Goal: Task Accomplishment & Management: Use online tool/utility

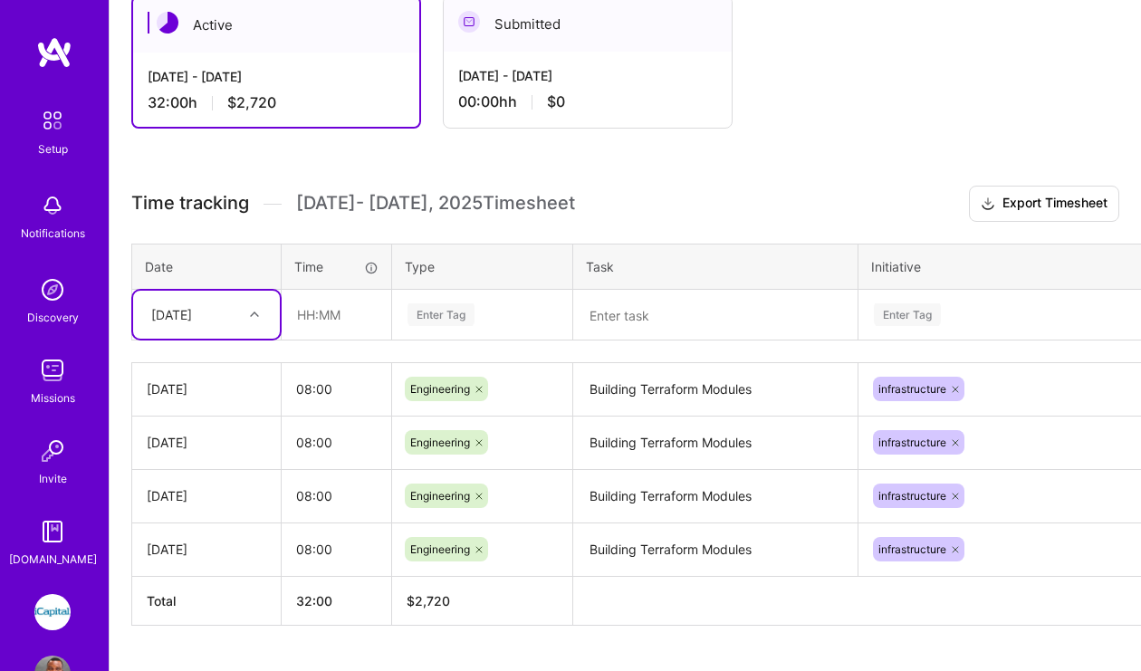
scroll to position [615, 0]
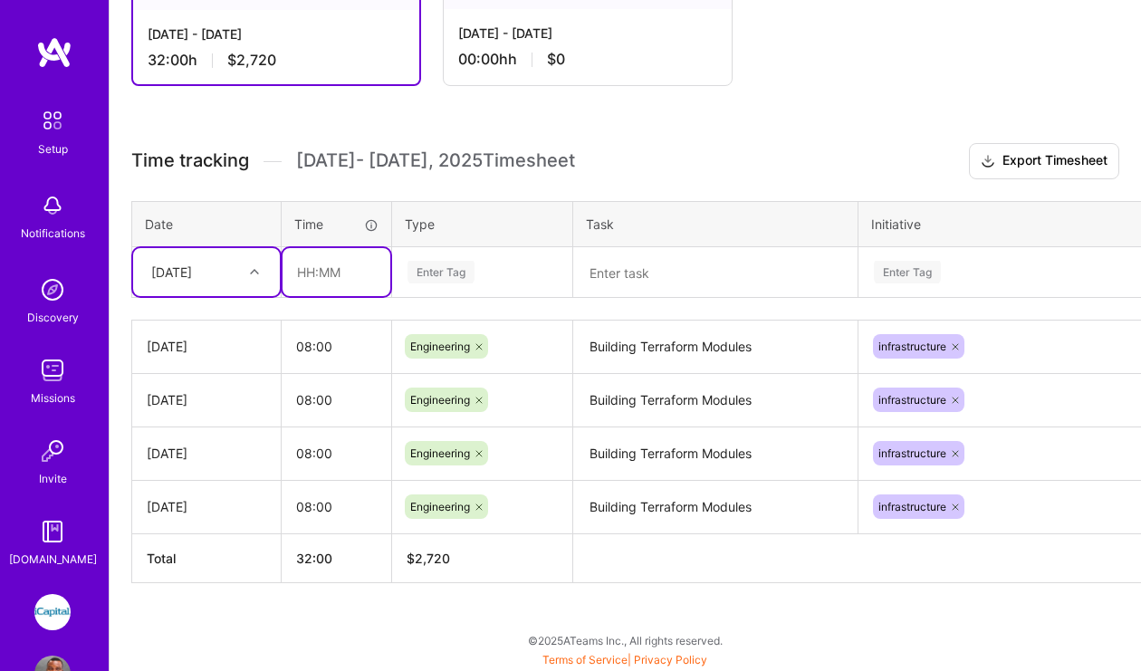
click at [354, 274] on input "text" at bounding box center [337, 272] width 108 height 48
click at [486, 274] on div "Enter Tag" at bounding box center [482, 272] width 153 height 23
type input "08:00"
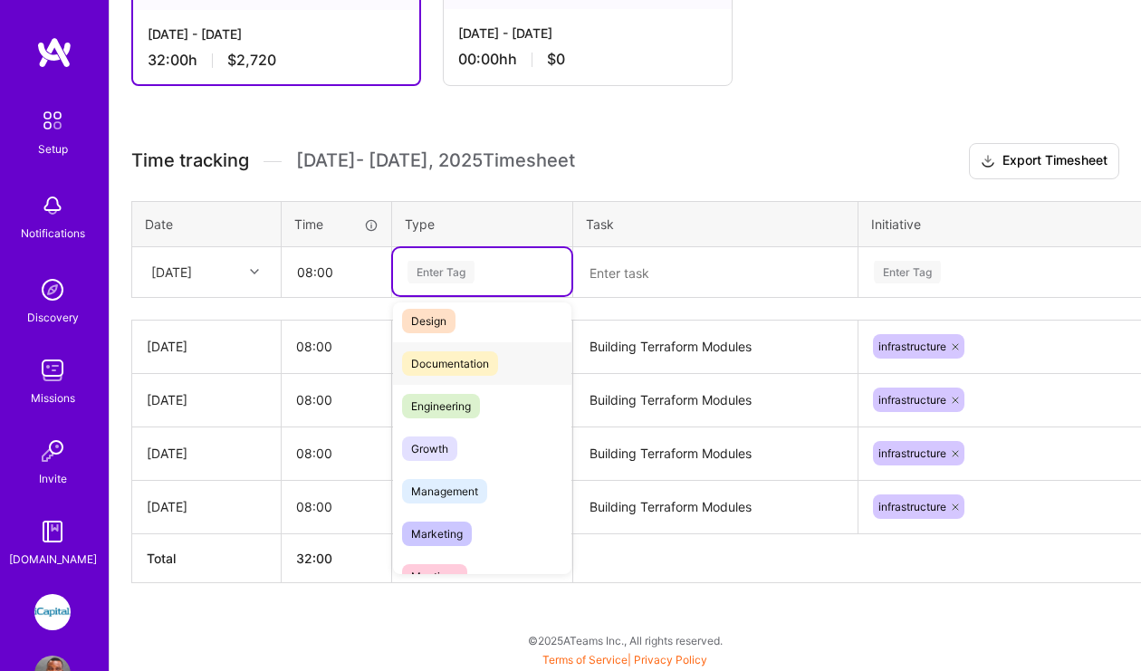
scroll to position [55, 0]
click at [458, 403] on span "Engineering" at bounding box center [441, 403] width 78 height 24
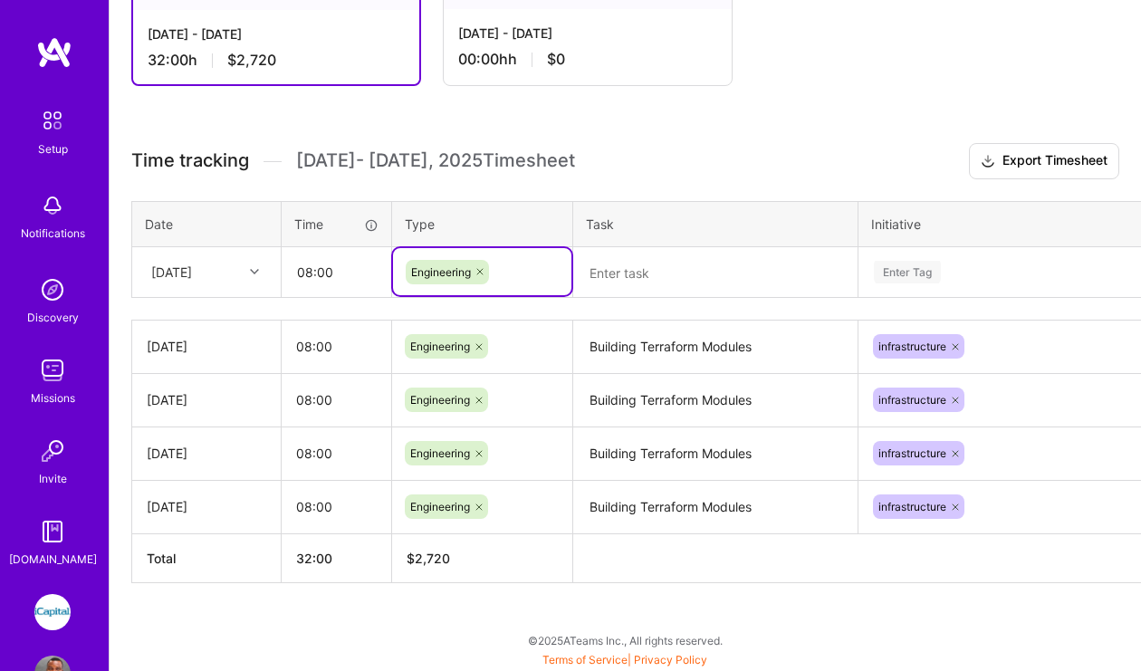
click at [657, 280] on textarea at bounding box center [715, 273] width 281 height 48
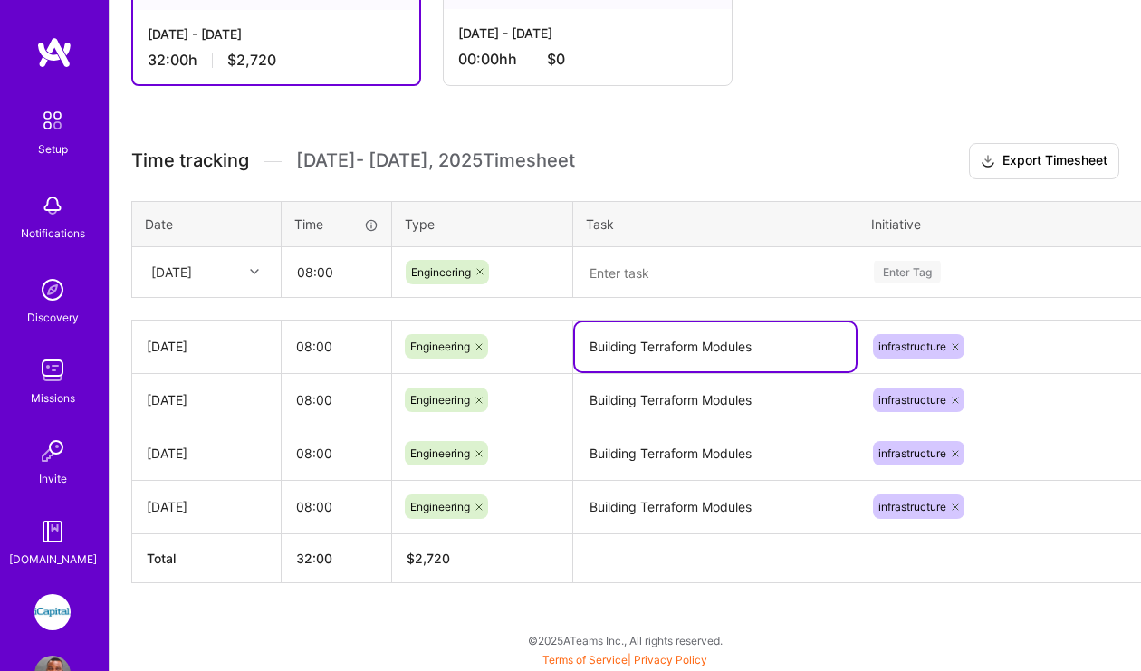
drag, startPoint x: 756, startPoint y: 346, endPoint x: 574, endPoint y: 350, distance: 182.1
click at [575, 350] on textarea "Building Terraform Modules" at bounding box center [715, 346] width 281 height 49
click at [635, 280] on textarea at bounding box center [715, 273] width 281 height 48
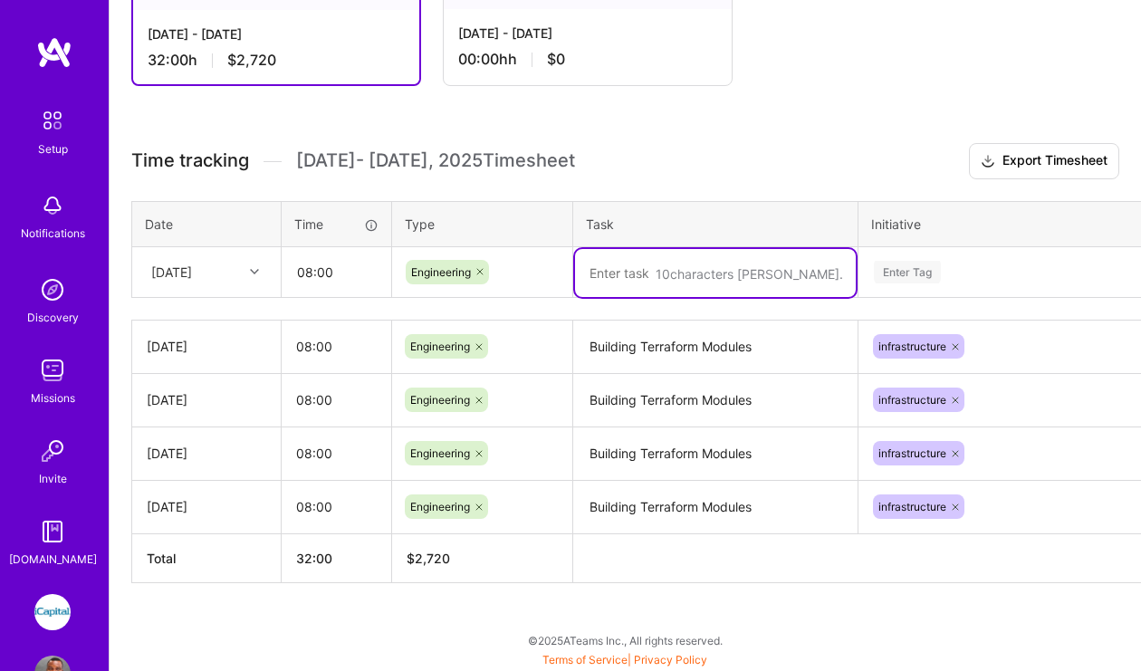
click at [635, 280] on textarea at bounding box center [715, 273] width 281 height 48
paste textarea "Building Terraform Modules"
type textarea "Building Terraform Modules"
click at [918, 273] on div "Enter Tag" at bounding box center [907, 272] width 67 height 28
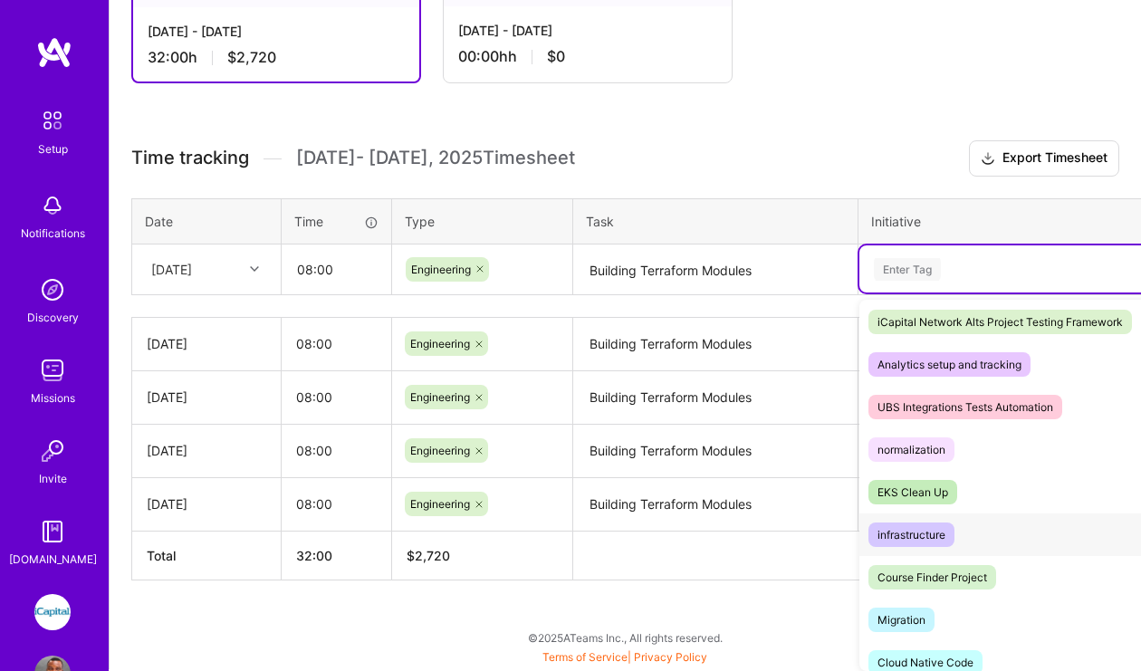
scroll to position [608, 0]
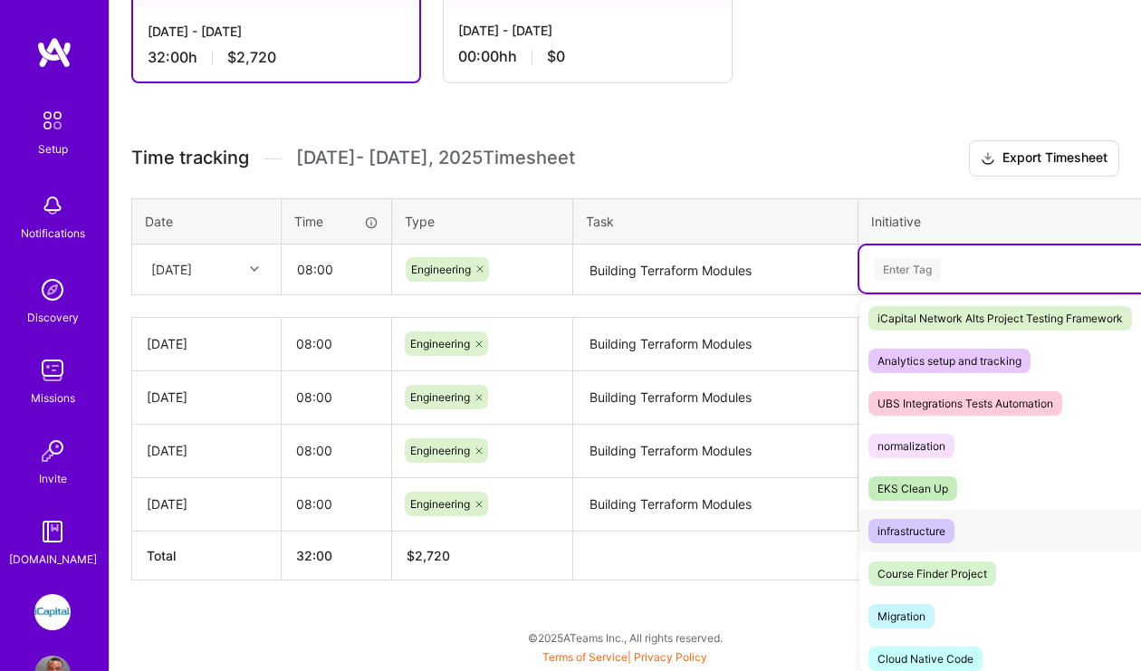
click at [927, 534] on div "infrastructure" at bounding box center [912, 531] width 68 height 19
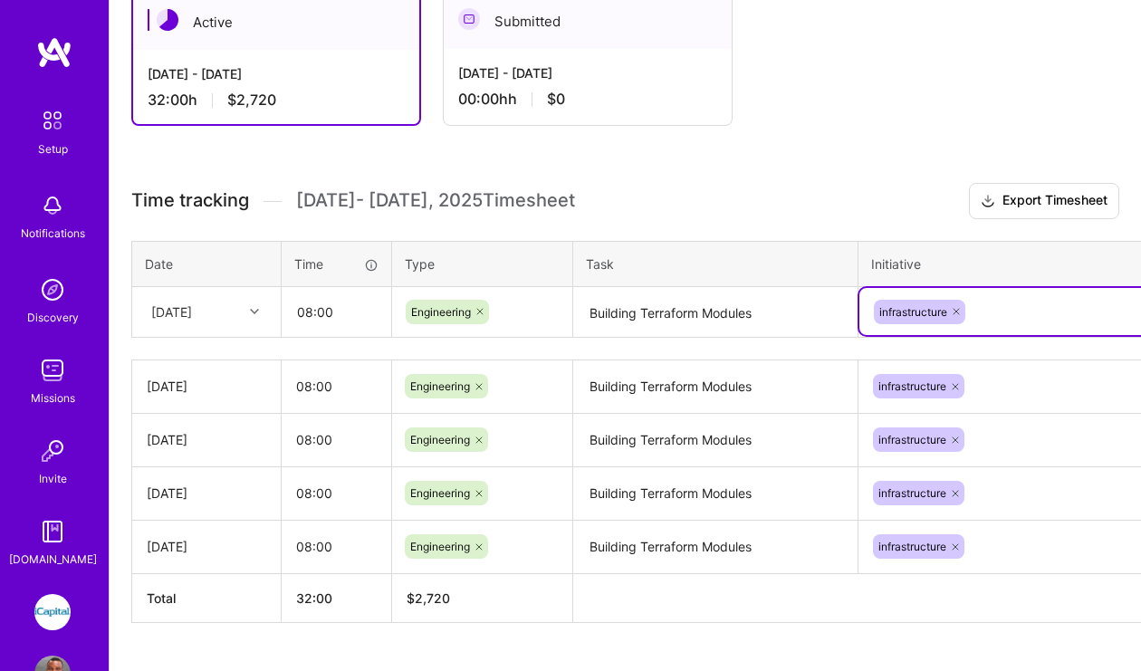
scroll to position [570, 0]
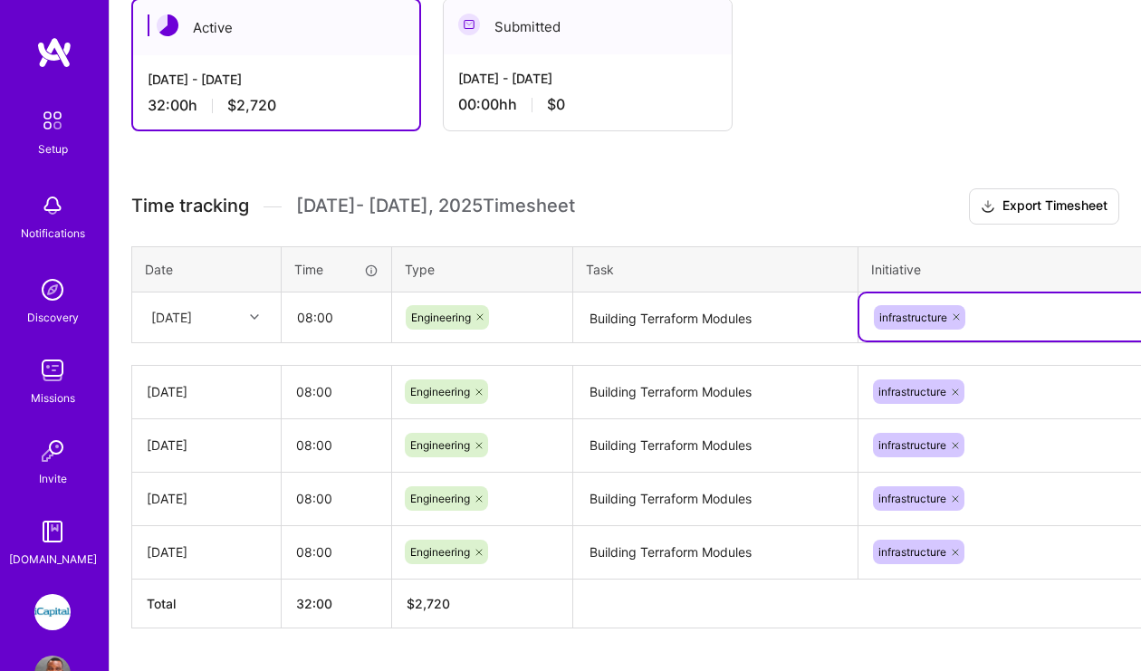
click at [253, 317] on icon at bounding box center [254, 317] width 9 height 9
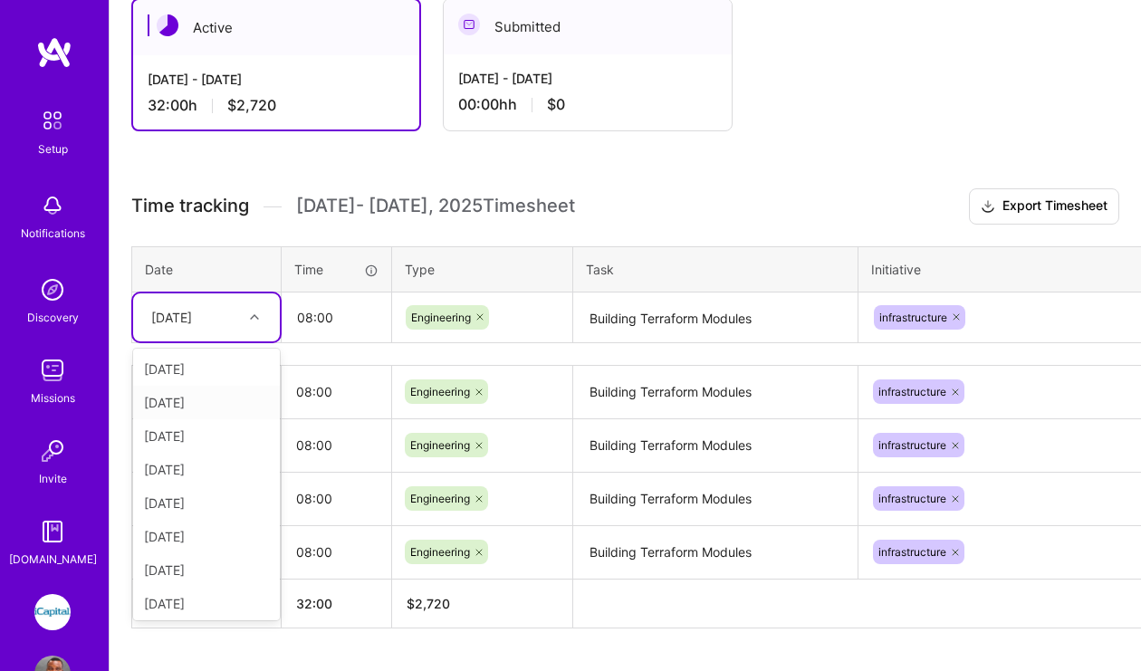
scroll to position [4, 0]
click at [217, 535] on div "[DATE]" at bounding box center [206, 533] width 147 height 34
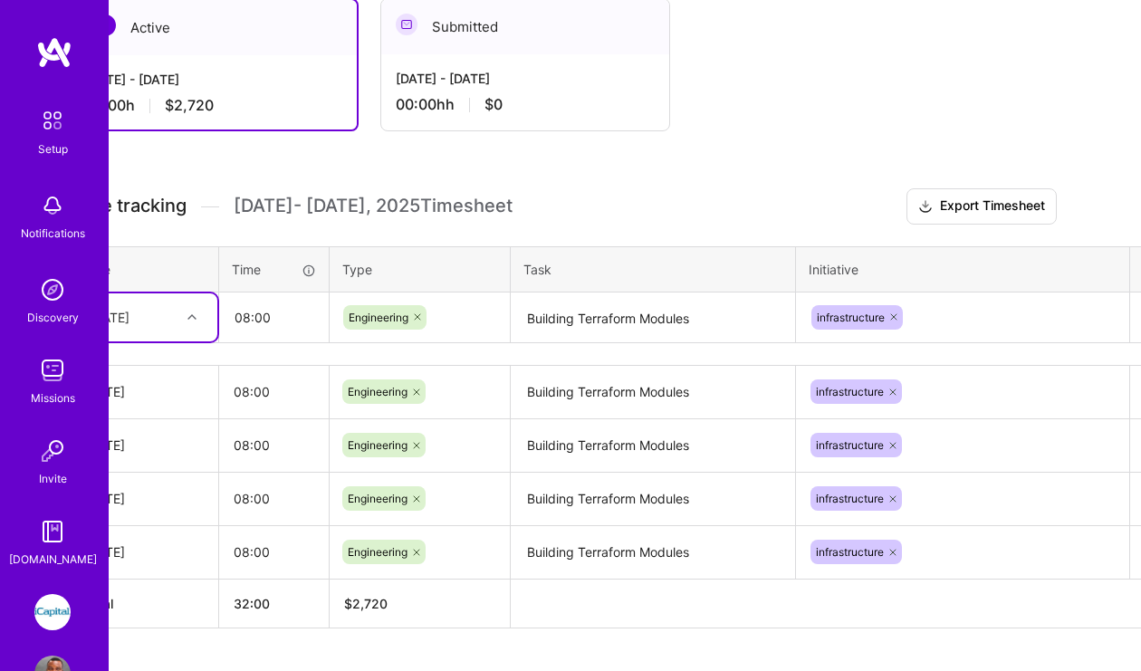
scroll to position [570, 112]
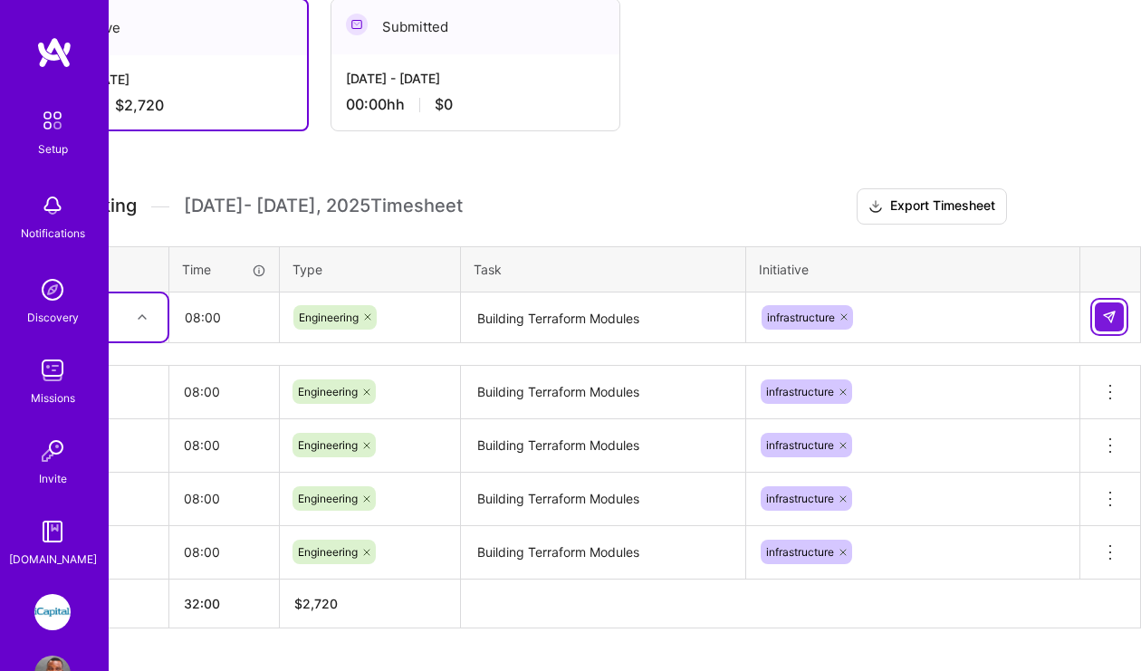
click at [1109, 319] on img at bounding box center [1109, 317] width 14 height 14
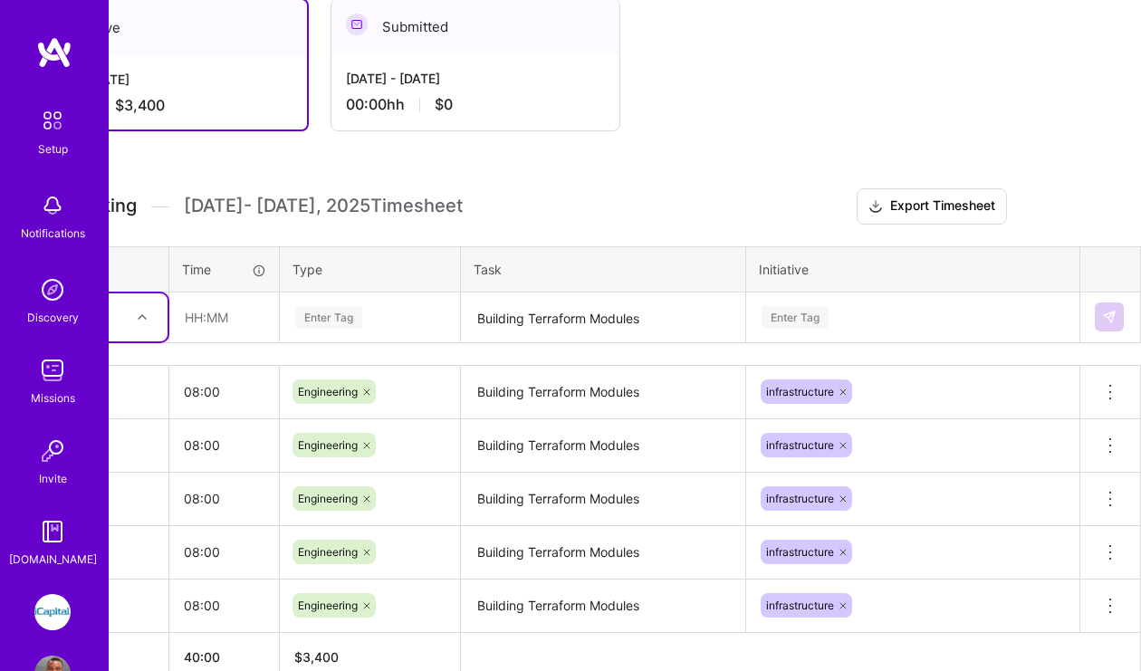
scroll to position [570, 0]
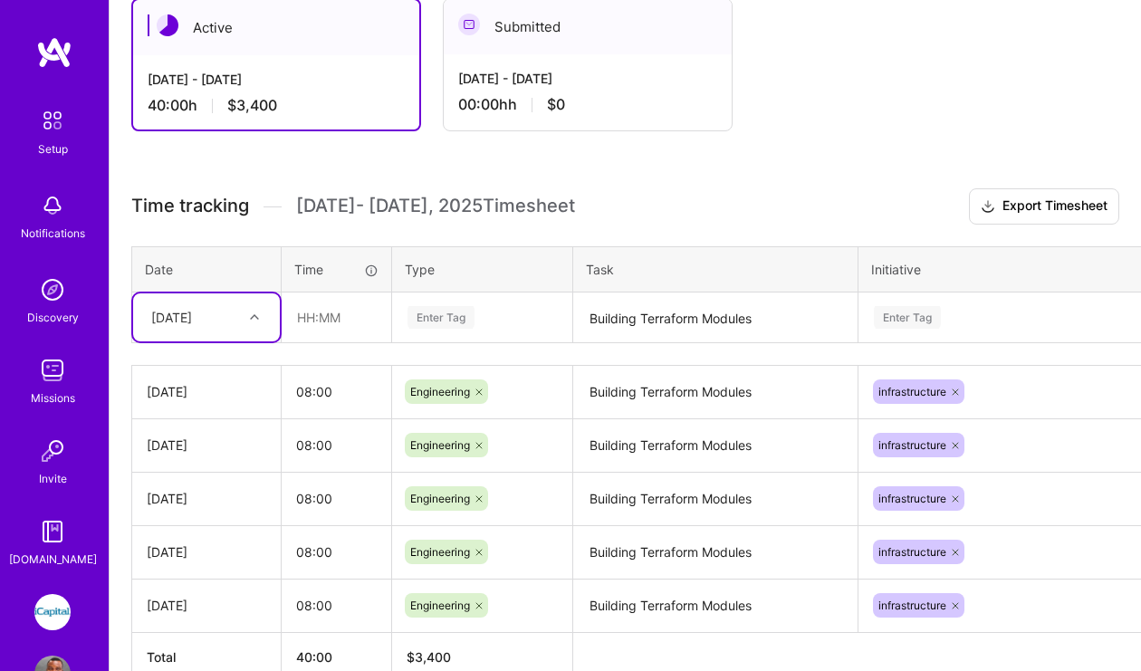
click at [254, 317] on icon at bounding box center [254, 317] width 9 height 9
click at [222, 600] on div "[DATE]" at bounding box center [206, 604] width 147 height 34
click at [355, 315] on input "text" at bounding box center [337, 317] width 108 height 48
click at [494, 322] on div "Enter Tag" at bounding box center [482, 317] width 153 height 23
type input "08:00"
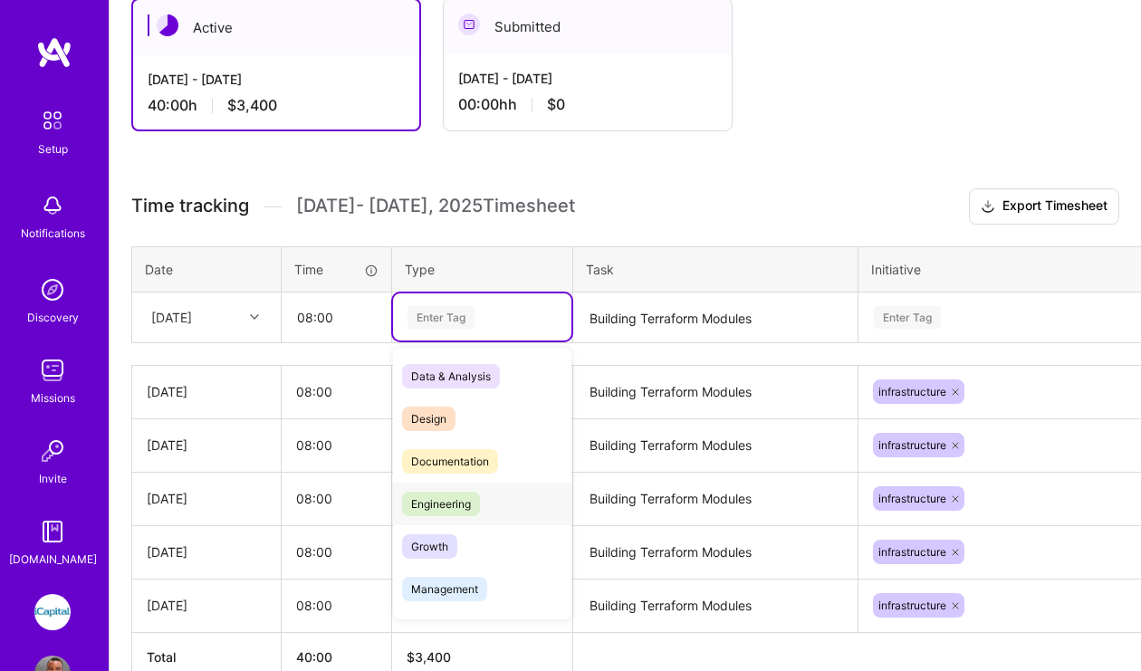
click at [463, 511] on span "Engineering" at bounding box center [441, 504] width 78 height 24
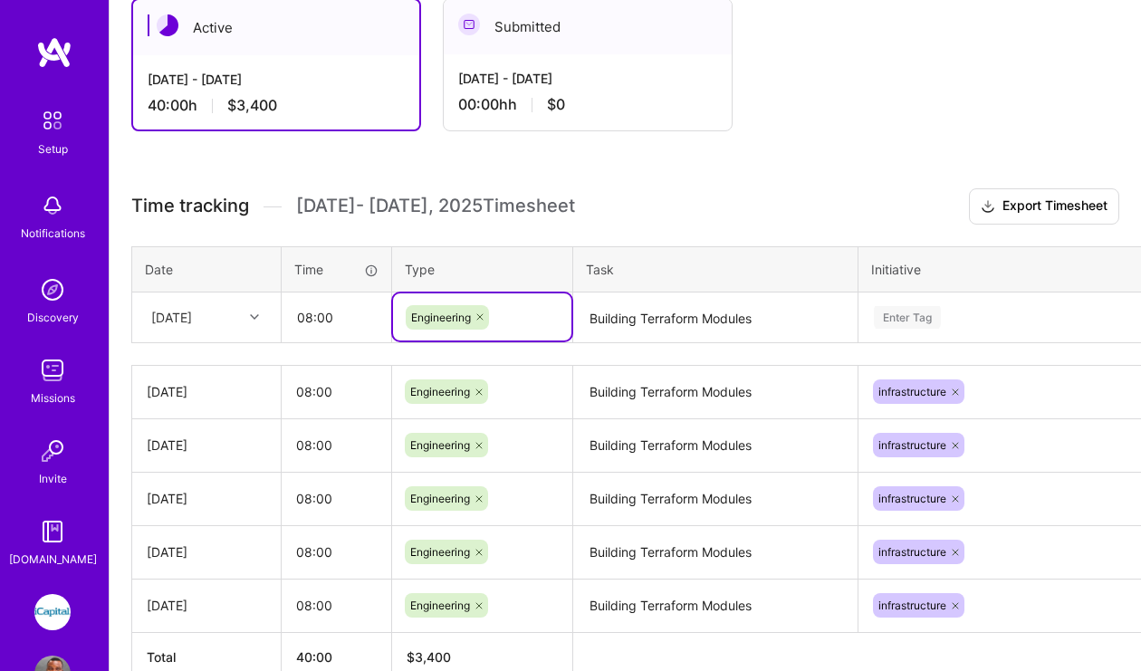
click at [692, 316] on textarea "Building Terraform Modules" at bounding box center [715, 318] width 281 height 48
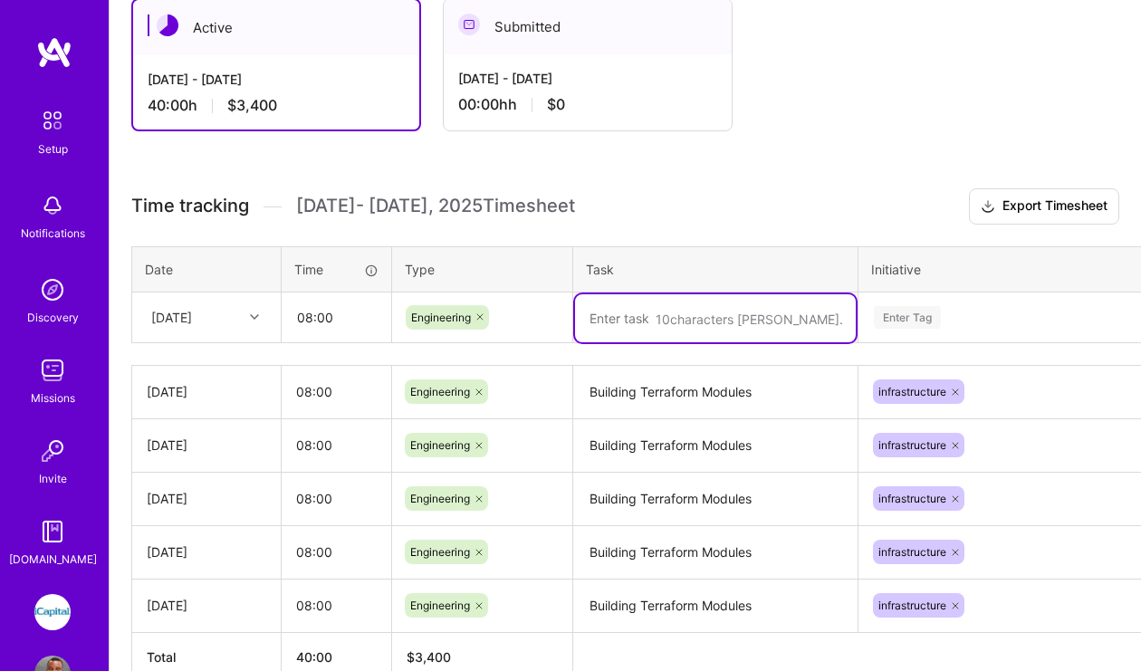
paste textarea "Building Terraform Modules"
type textarea "Building Terraform Modules"
click at [918, 321] on div "Enter Tag" at bounding box center [1026, 316] width 332 height 47
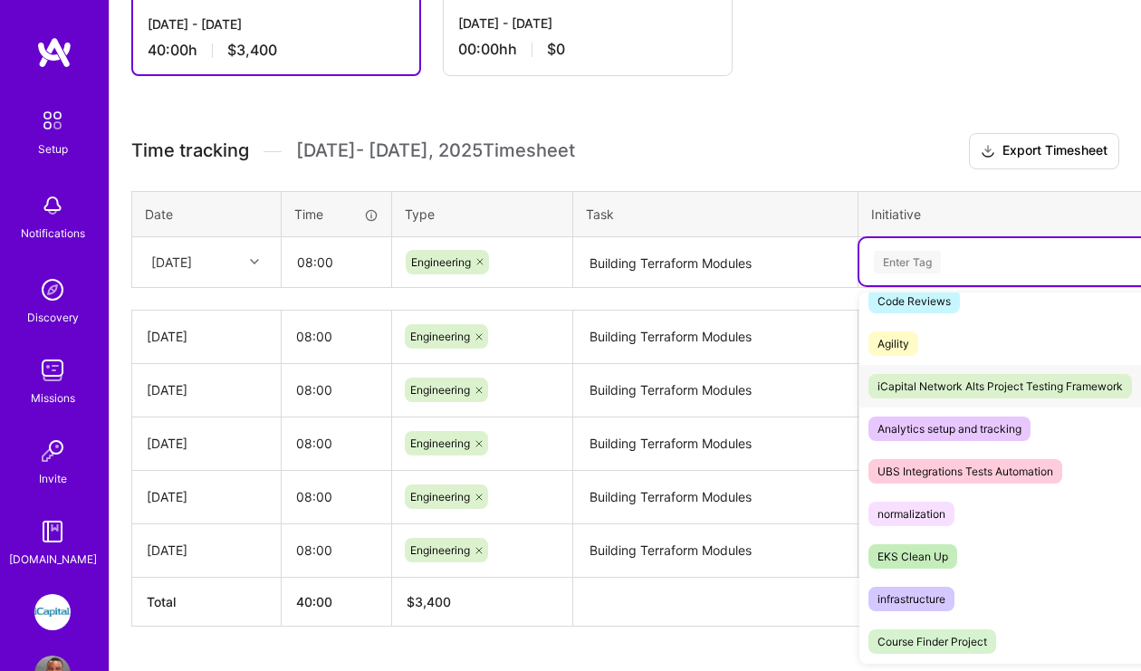
scroll to position [545, 0]
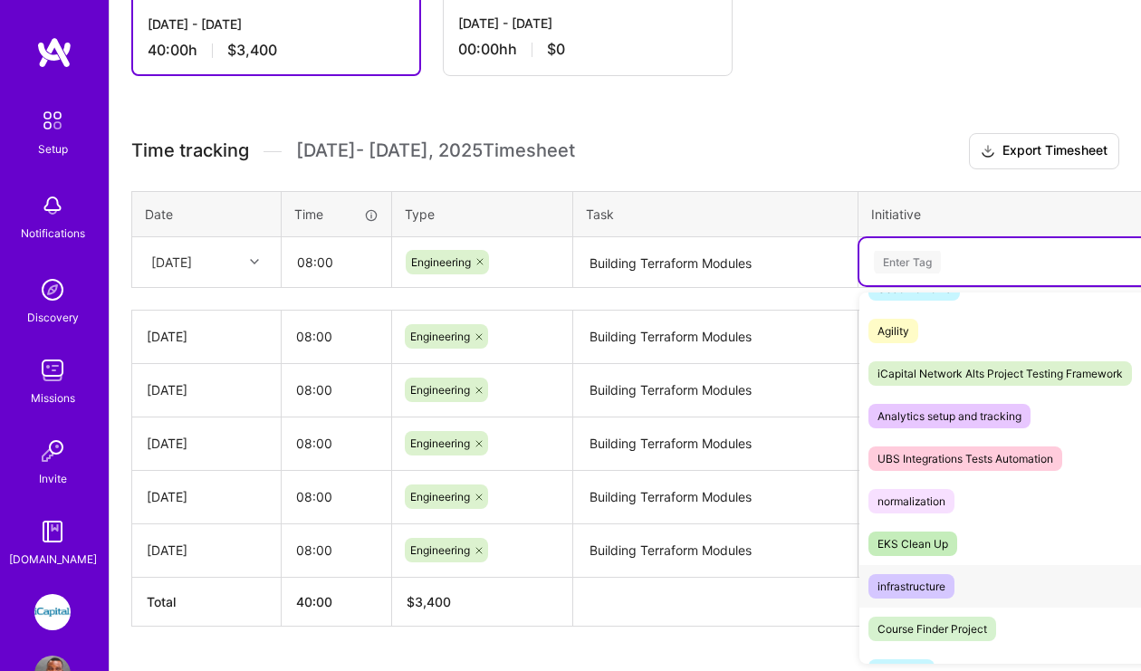
click at [938, 586] on div "infrastructure" at bounding box center [912, 586] width 68 height 19
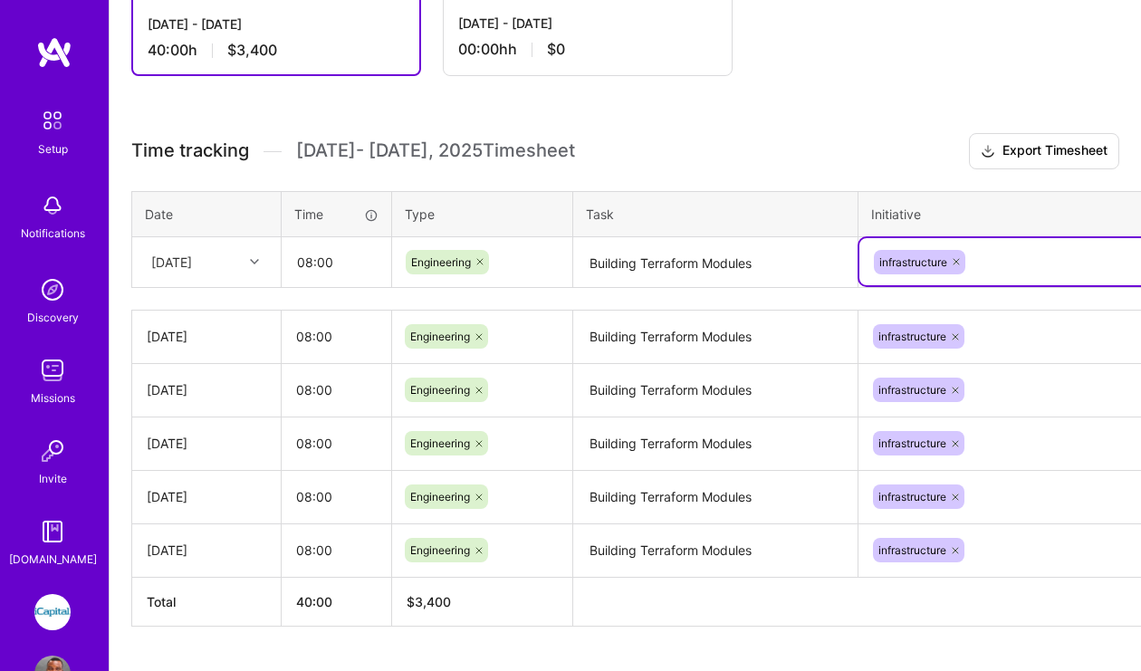
click at [742, 619] on th at bounding box center [913, 601] width 680 height 49
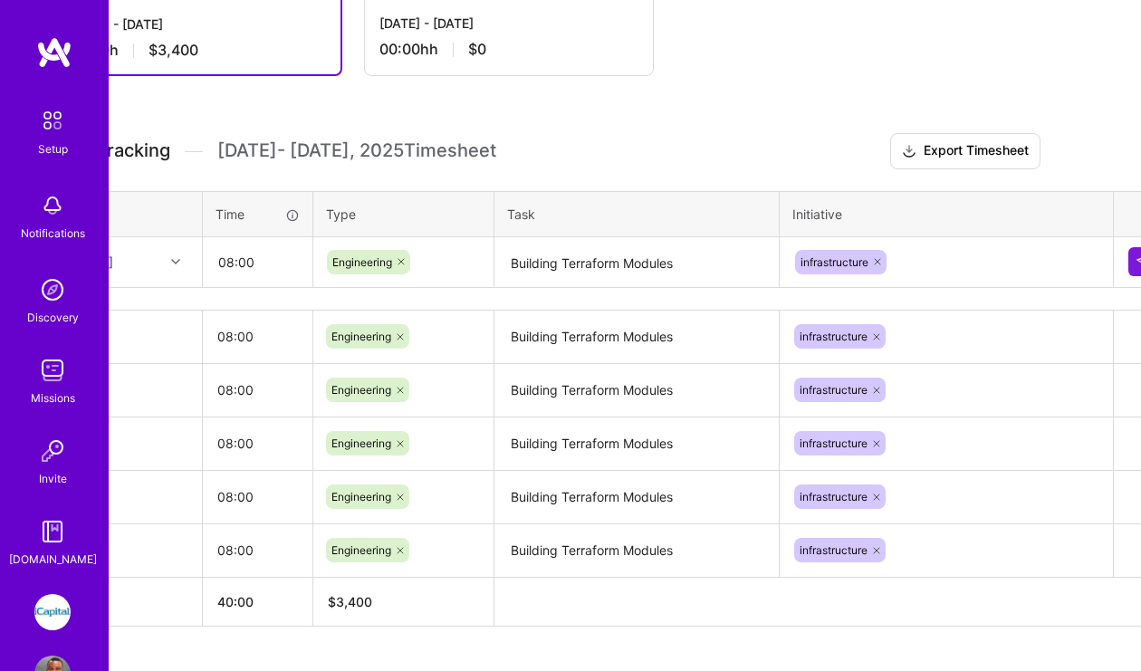
scroll to position [625, 112]
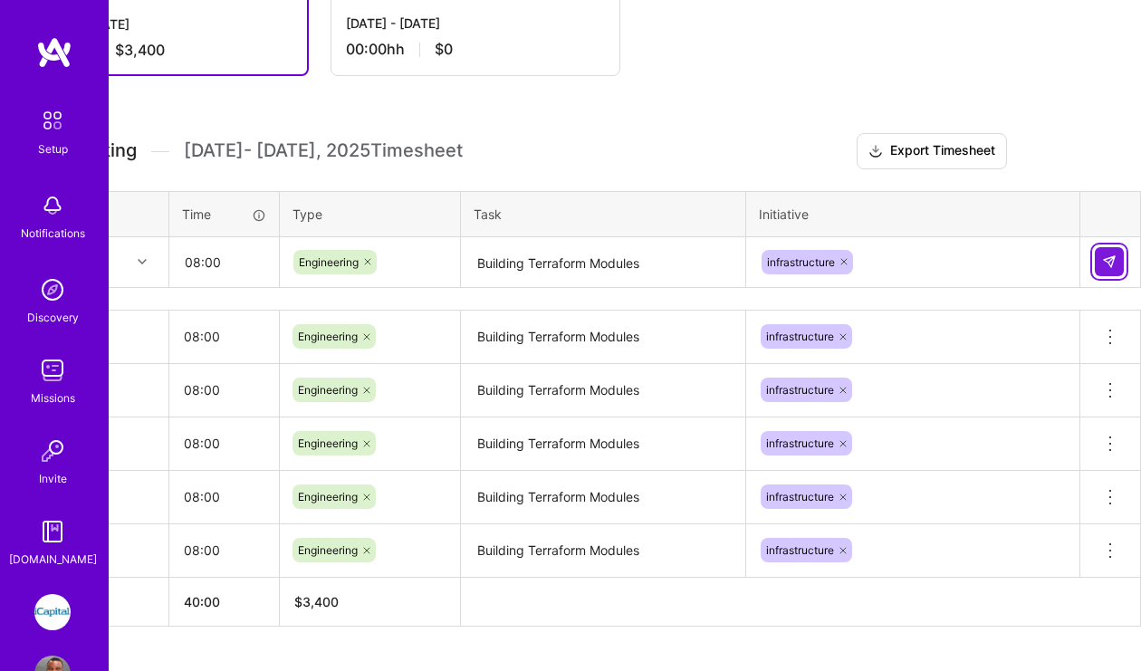
click at [1111, 256] on img at bounding box center [1109, 262] width 14 height 14
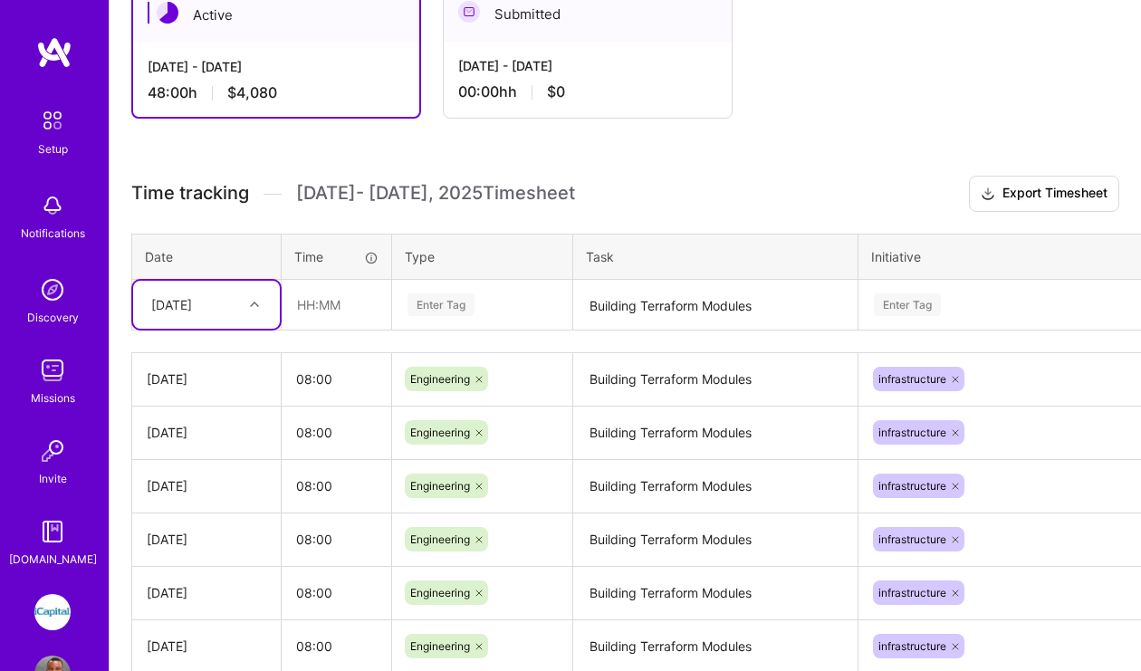
scroll to position [722, 0]
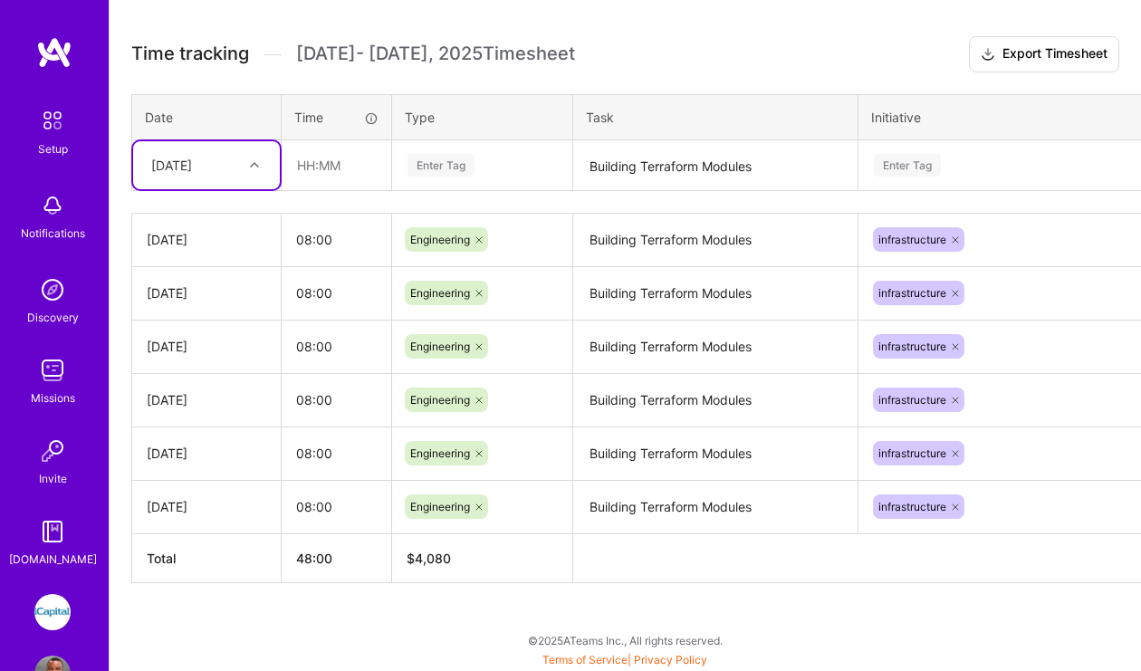
click at [255, 164] on icon at bounding box center [254, 164] width 9 height 9
click at [209, 445] on div "[DATE]" at bounding box center [206, 452] width 147 height 34
click at [350, 170] on input "text" at bounding box center [337, 165] width 108 height 48
click at [449, 166] on div "Enter Tag" at bounding box center [441, 165] width 67 height 28
type input "08:00"
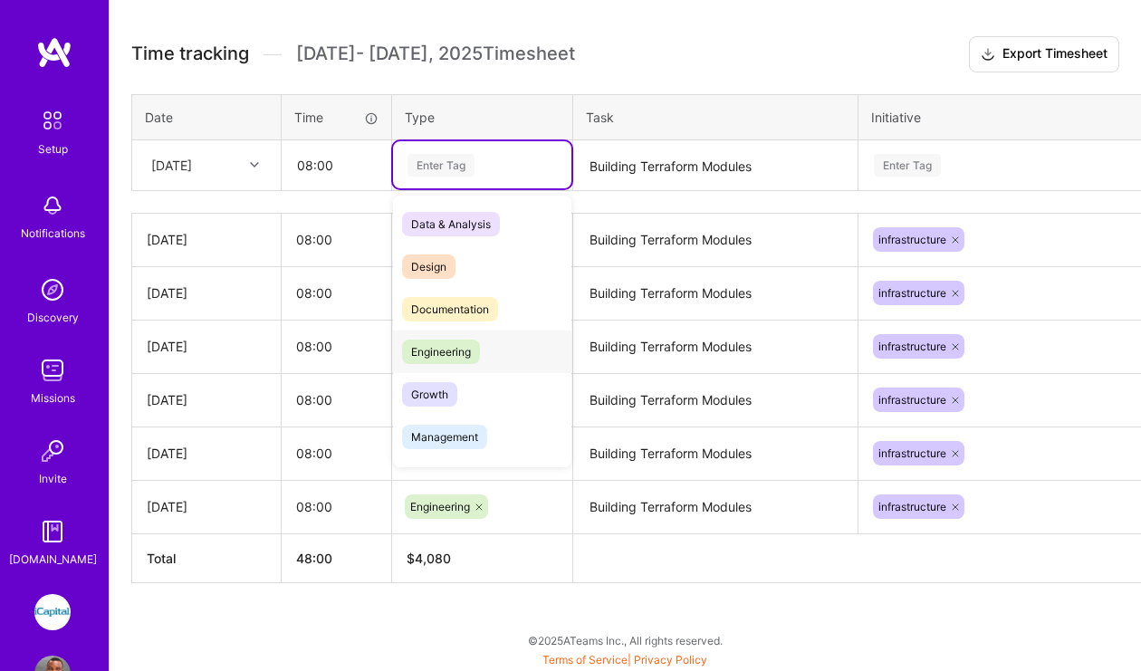
click at [471, 351] on span "Engineering" at bounding box center [441, 352] width 78 height 24
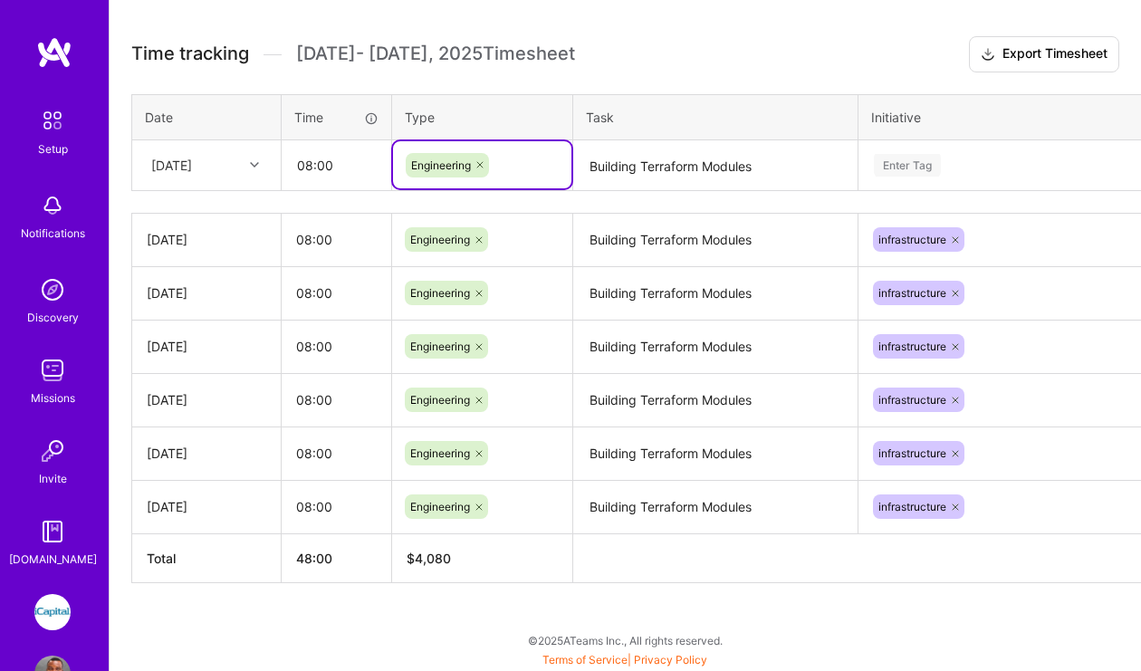
click at [631, 174] on textarea "Building Terraform Modules" at bounding box center [715, 166] width 281 height 48
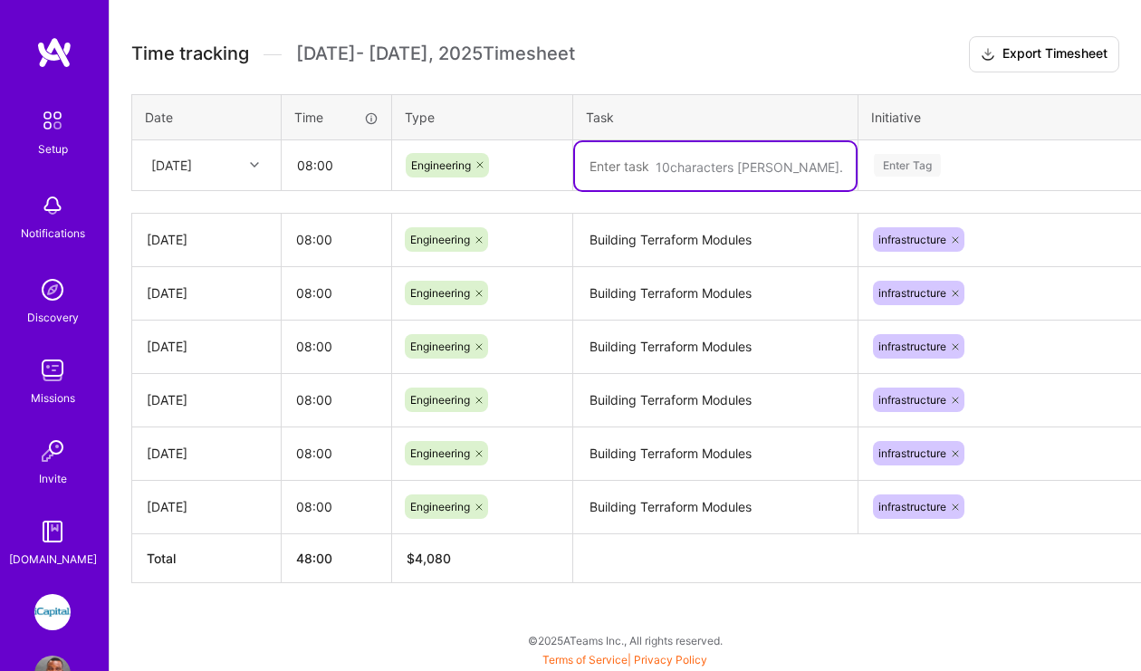
paste textarea "Building Terraform Modules"
type textarea "Building Terraform Modules"
click at [912, 172] on div "Enter Tag" at bounding box center [907, 165] width 67 height 28
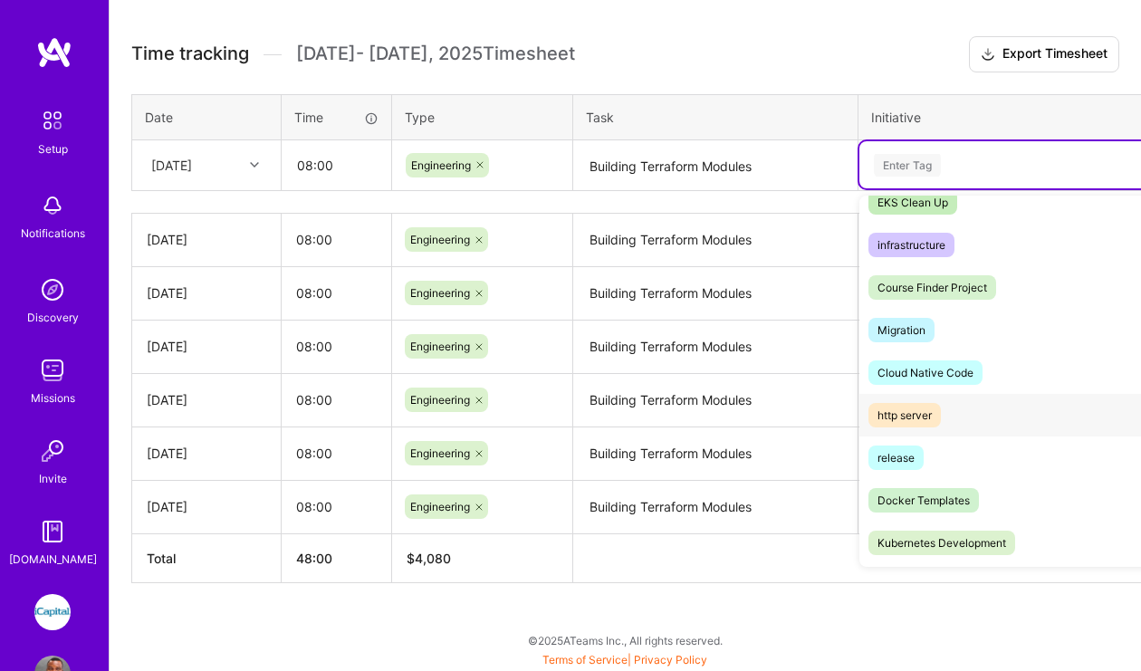
scroll to position [793, 0]
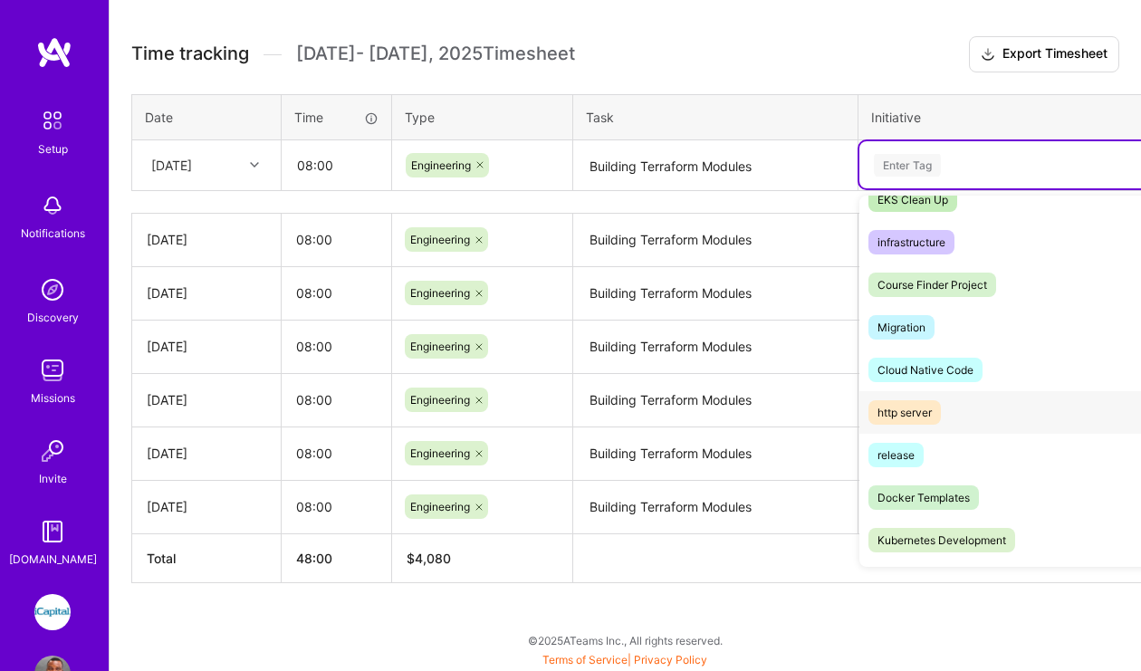
click at [976, 431] on div "http server Hide" at bounding box center [1026, 412] width 332 height 43
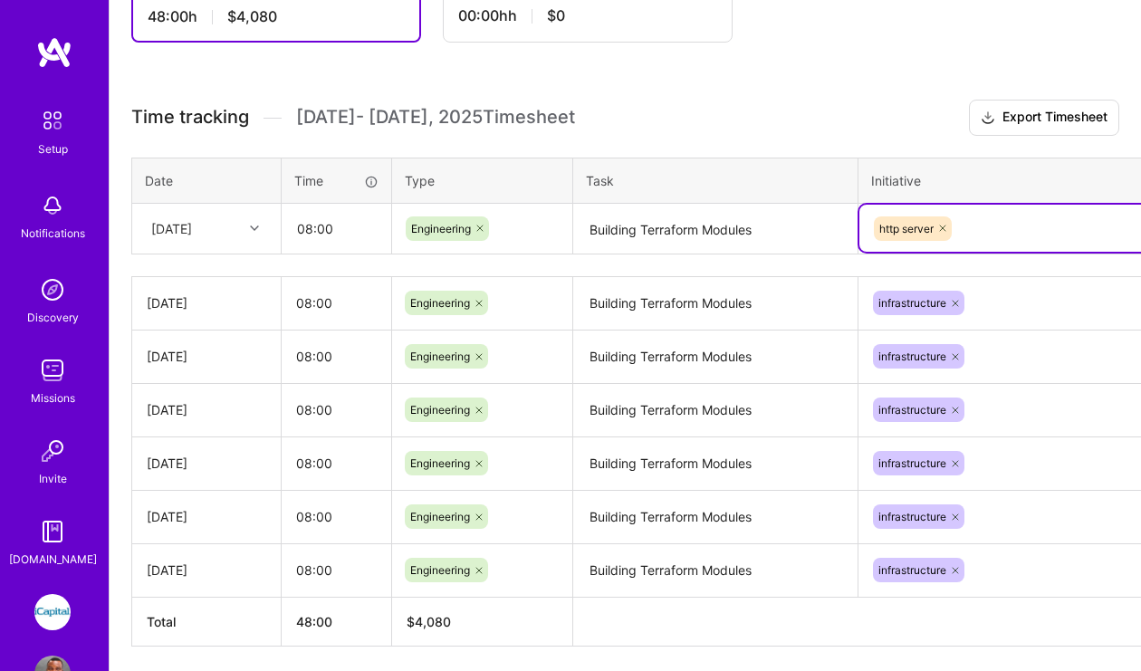
scroll to position [666, 0]
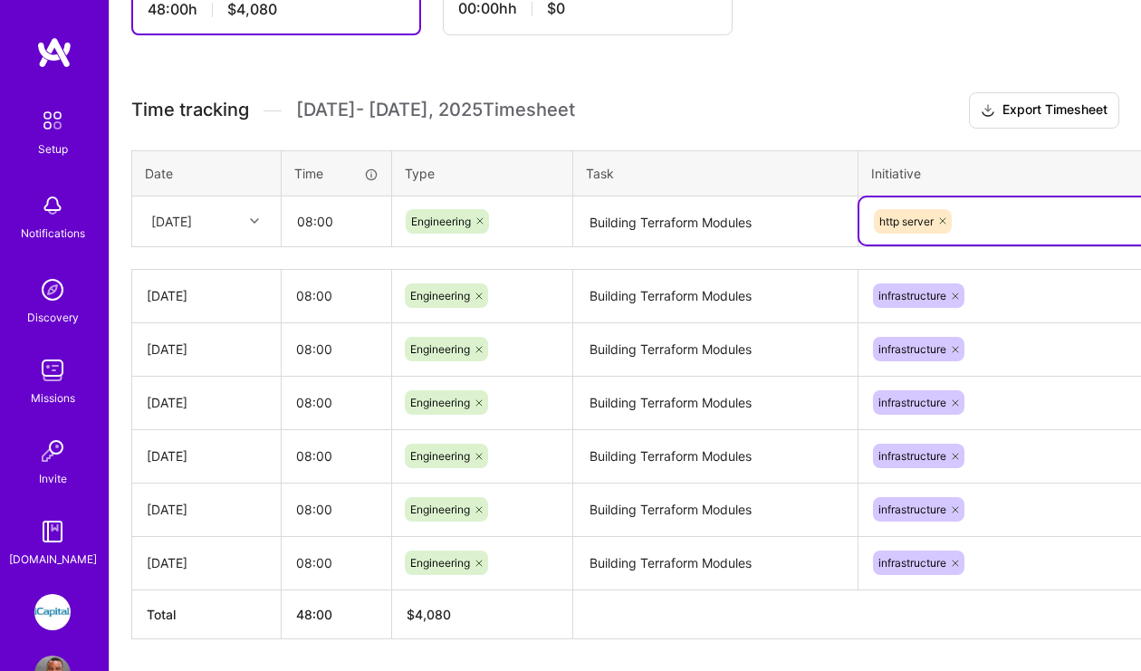
click at [944, 217] on icon at bounding box center [943, 221] width 11 height 11
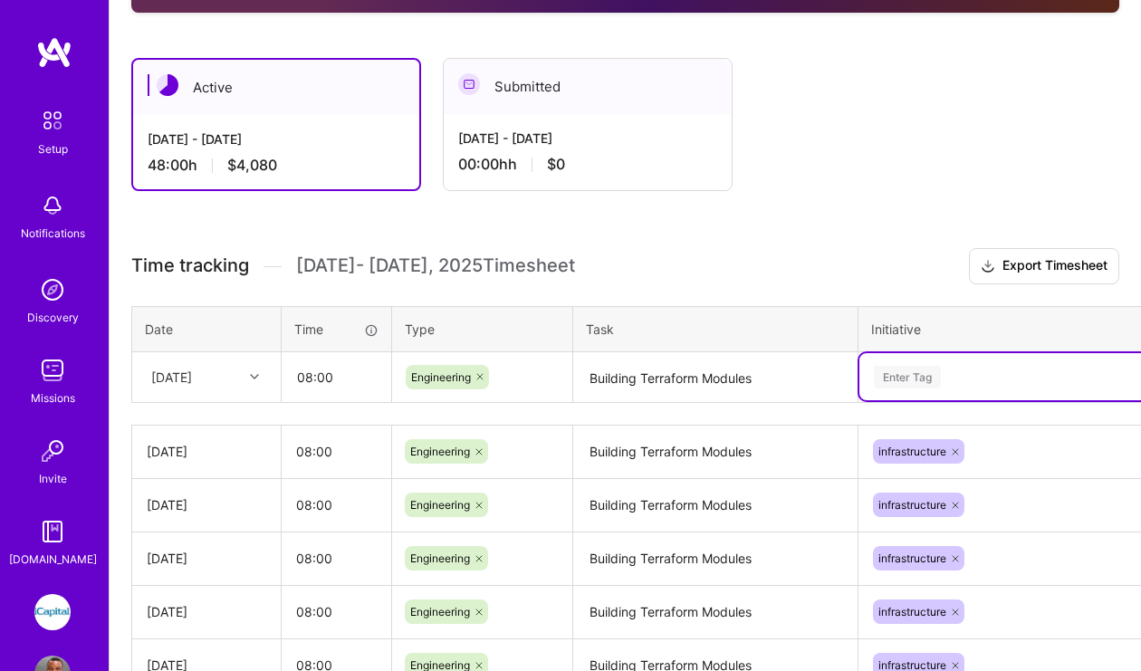
scroll to position [486, 0]
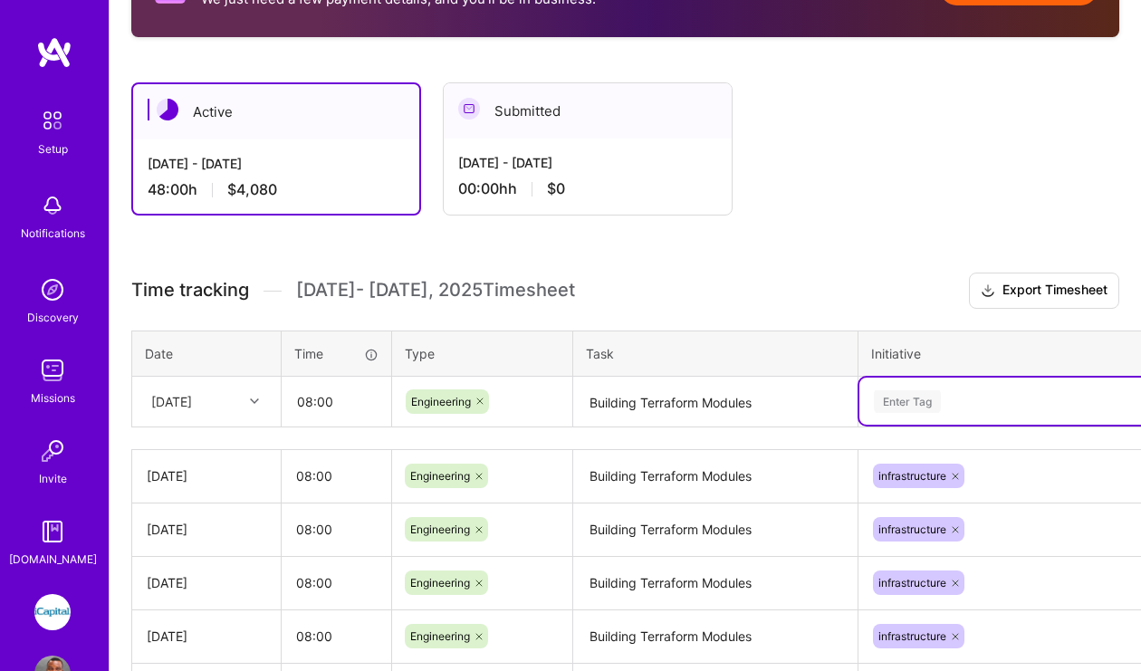
click at [931, 399] on td "option http server, deselected. Select is focused ,type to refine list, press D…" at bounding box center [1026, 401] width 334 height 51
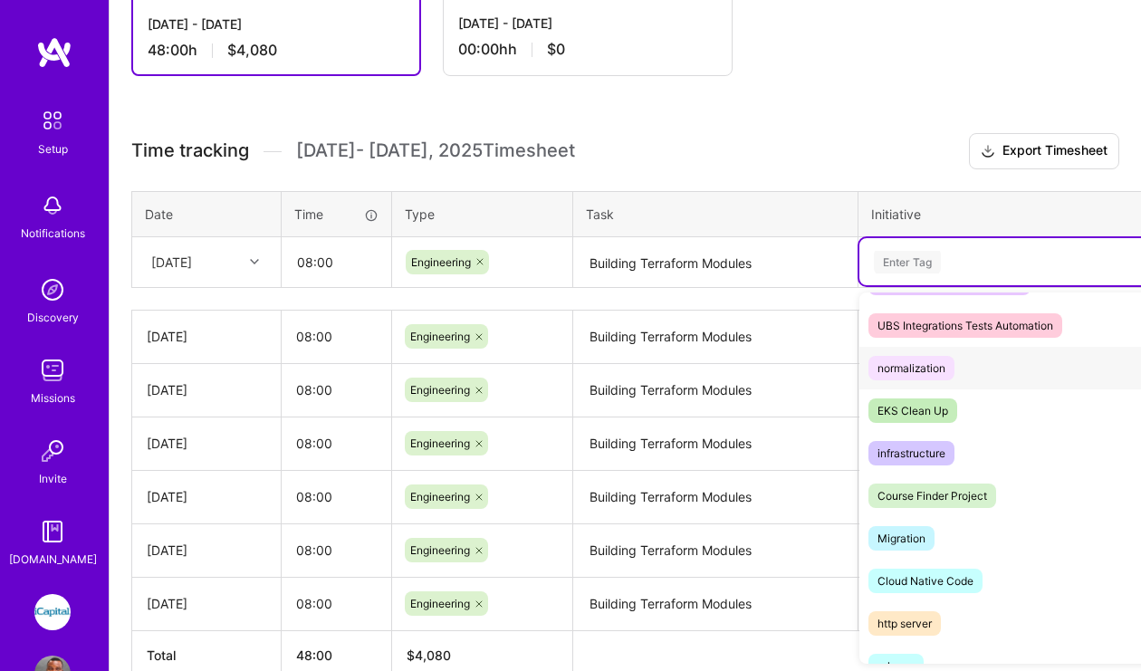
scroll to position [697, 0]
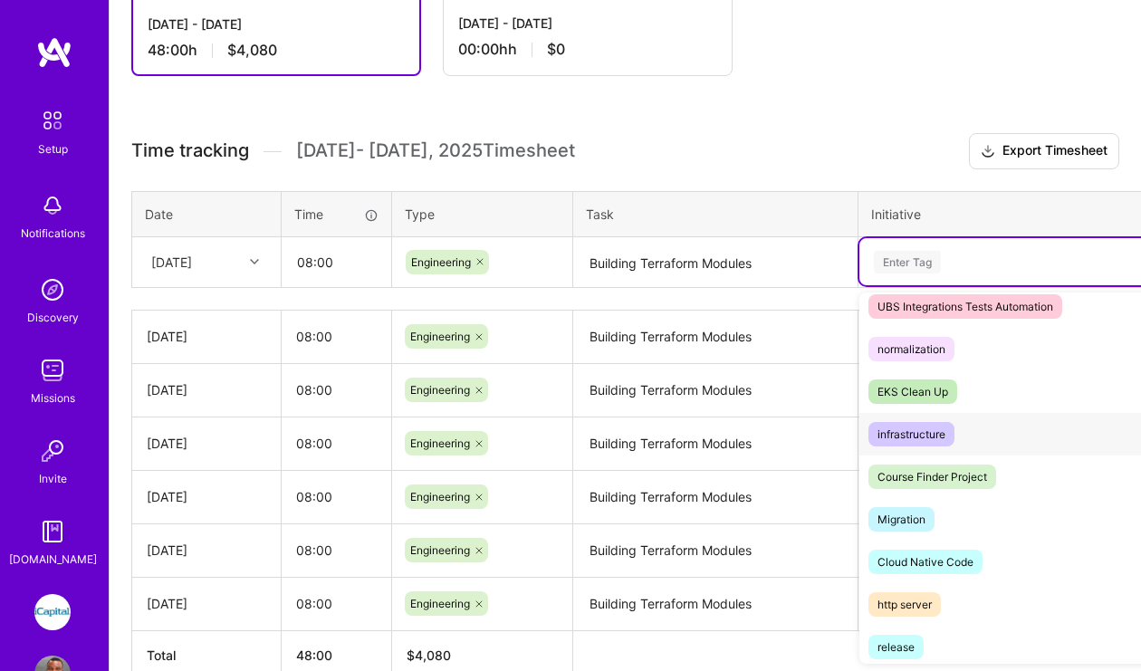
click at [923, 436] on div "infrastructure" at bounding box center [912, 434] width 68 height 19
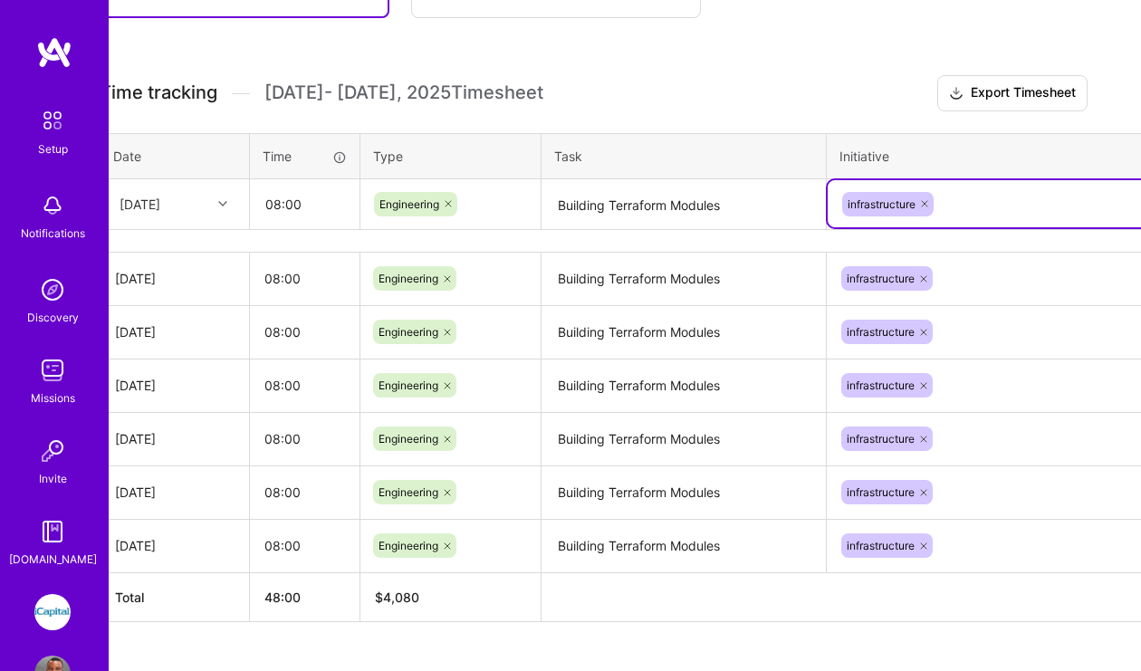
scroll to position [683, 112]
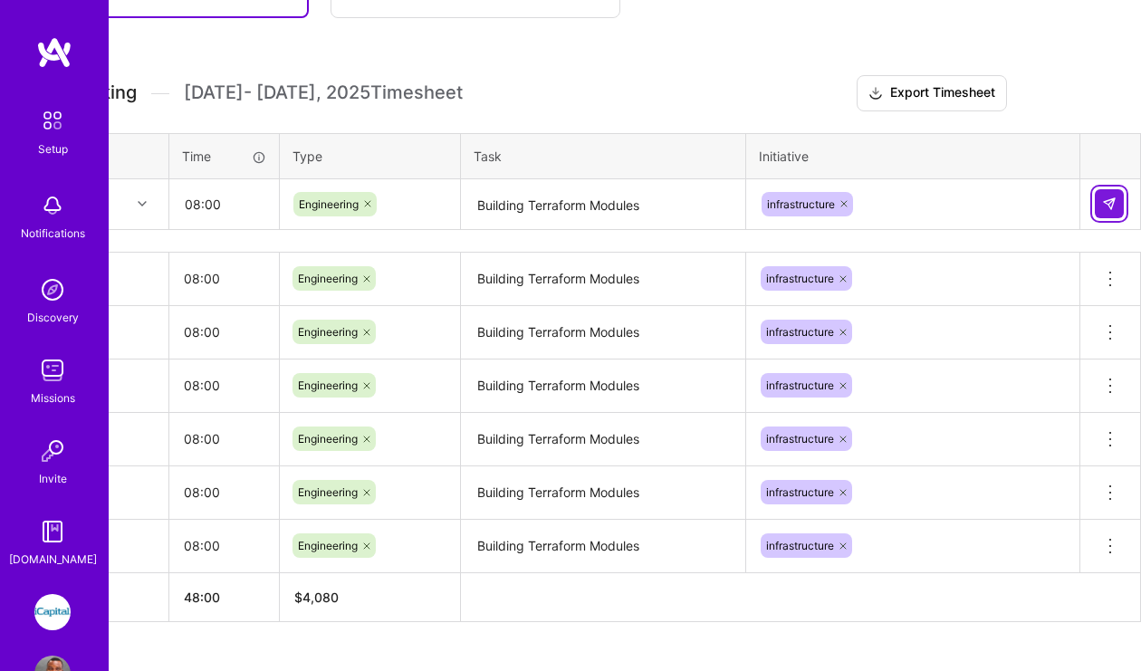
click at [1107, 203] on img at bounding box center [1109, 204] width 14 height 14
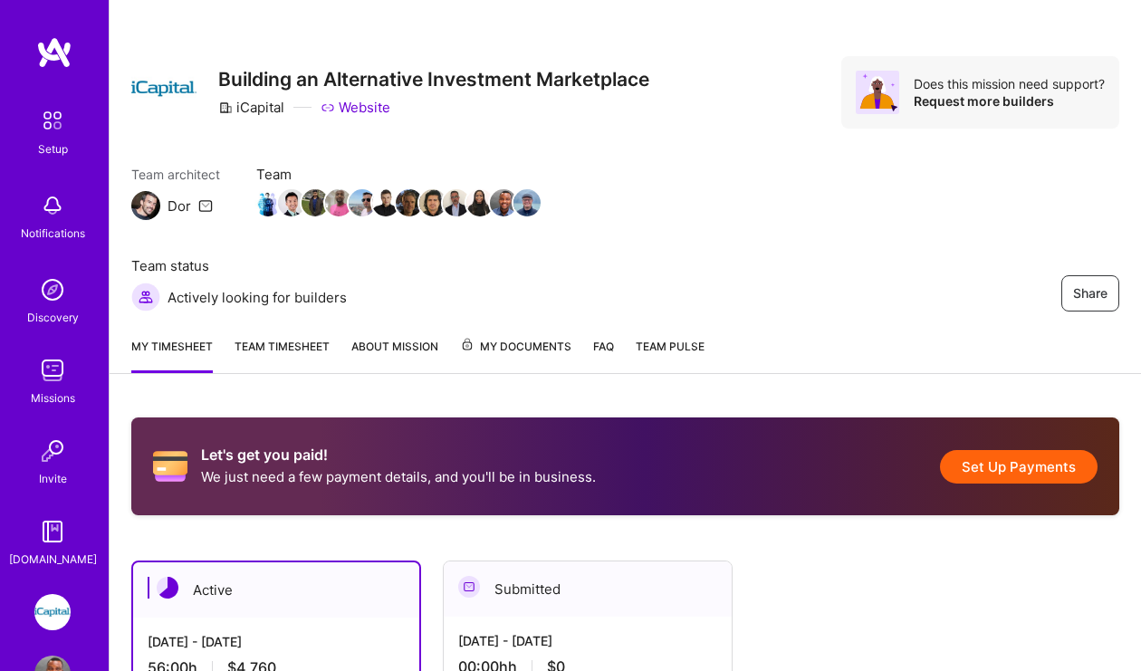
scroll to position [0, 0]
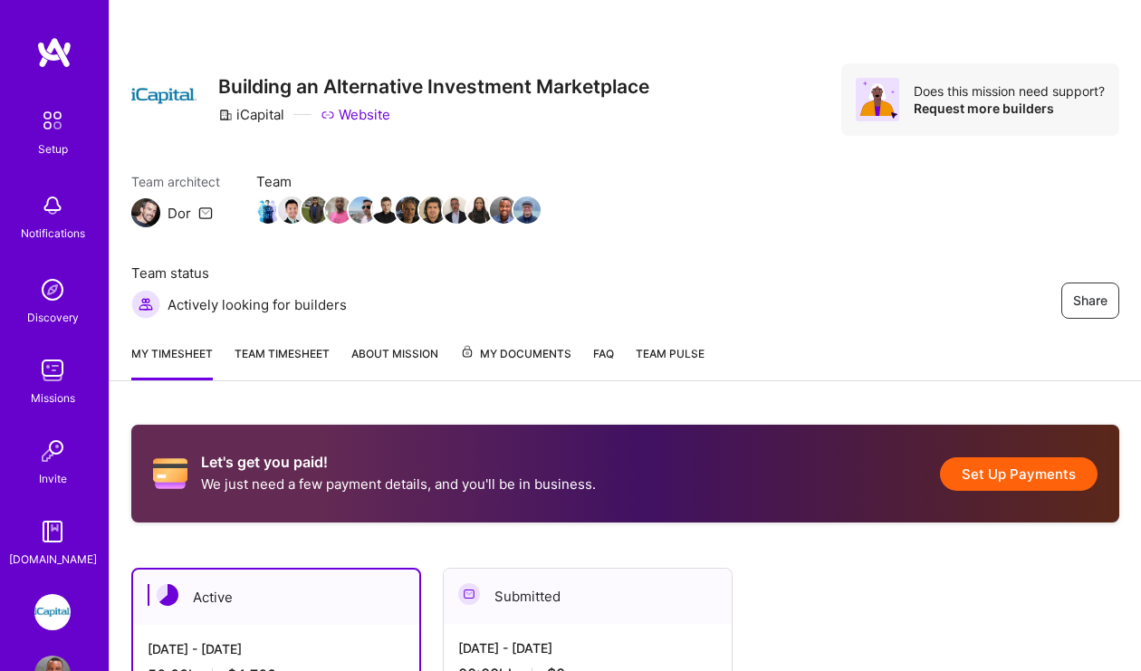
click at [550, 353] on span "My Documents" at bounding box center [515, 354] width 111 height 20
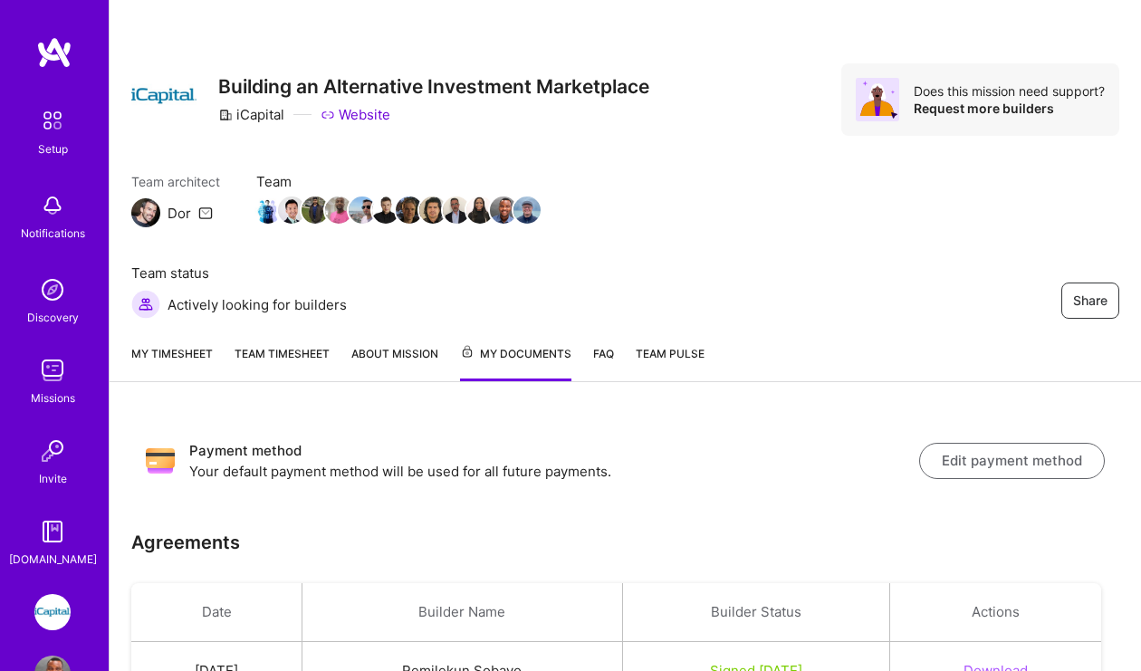
click at [990, 462] on button "Edit payment method" at bounding box center [1012, 461] width 186 height 36
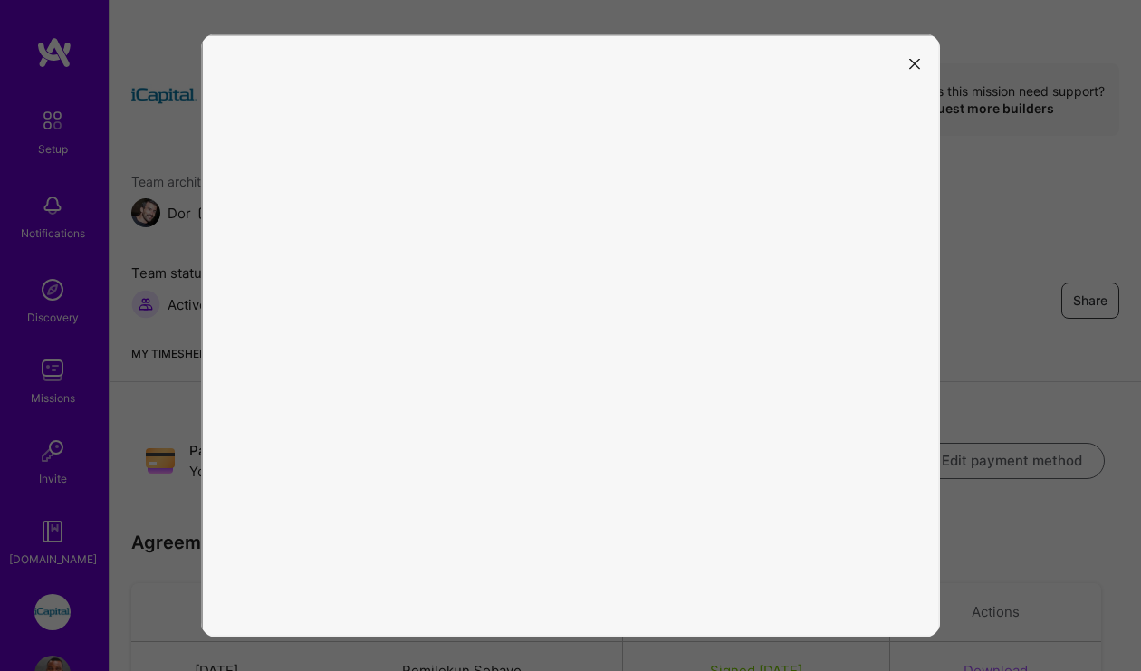
click at [912, 62] on icon "modal" at bounding box center [914, 64] width 11 height 11
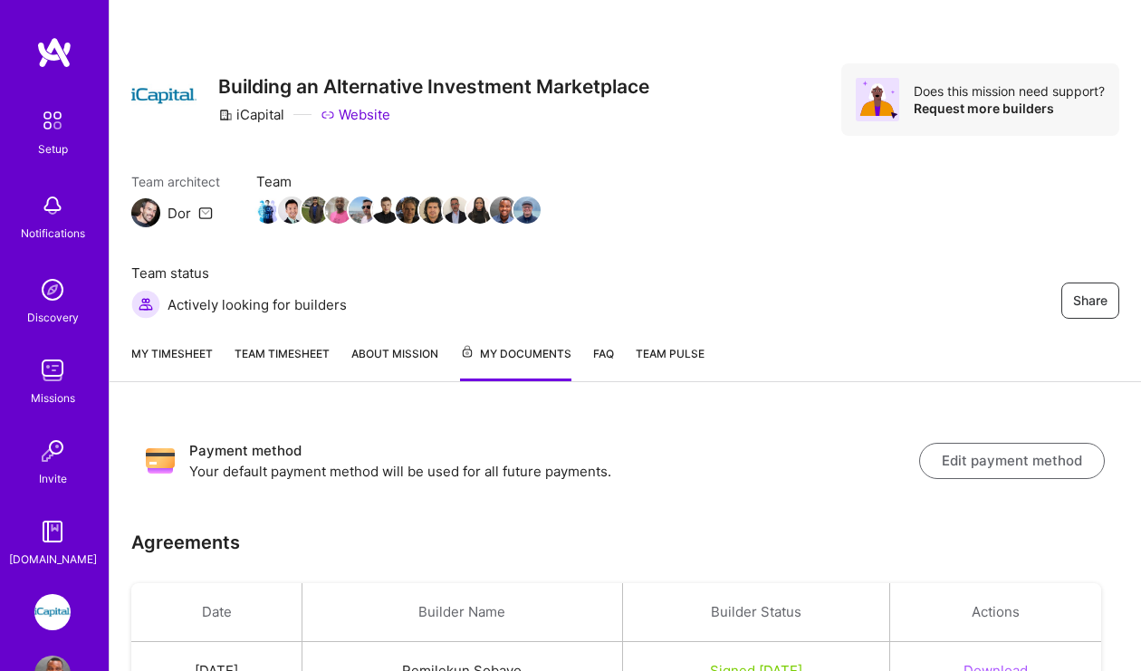
scroll to position [195, 0]
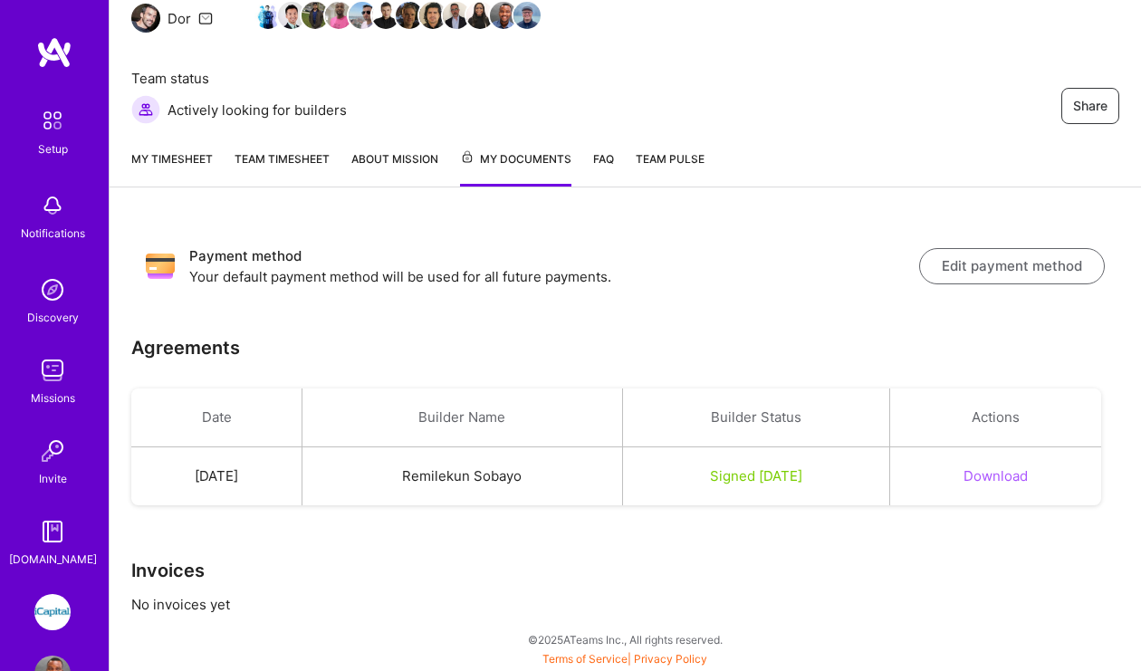
click at [170, 159] on link "My timesheet" at bounding box center [172, 167] width 82 height 37
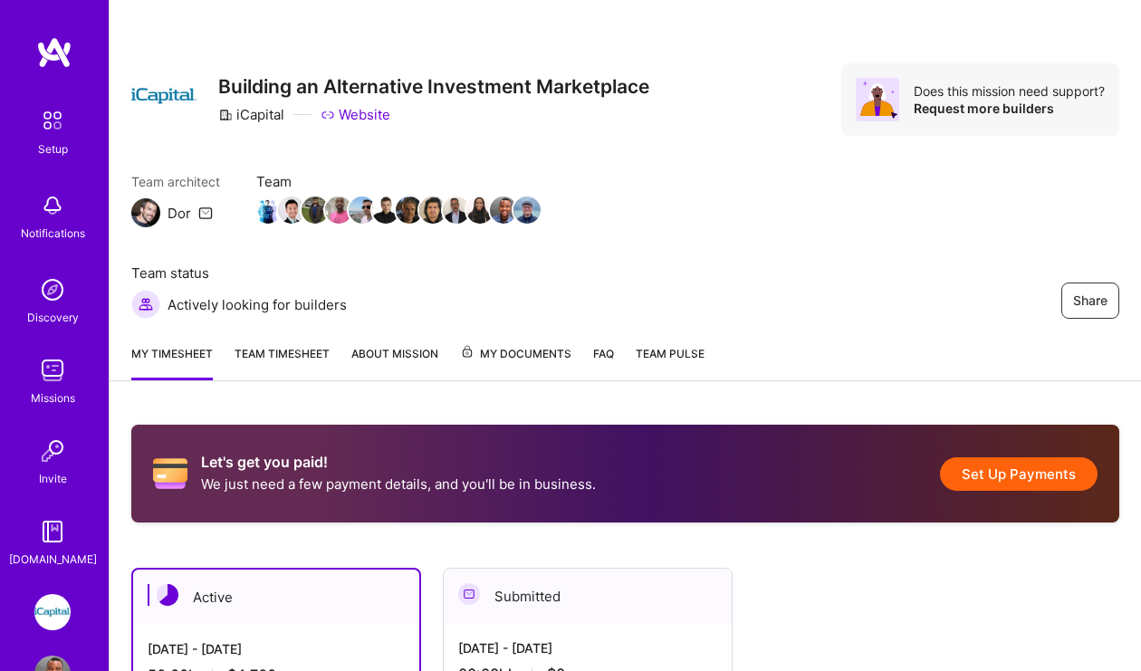
click at [841, 223] on div "Team architect Dor Team Team status Actively looking for builders Share" at bounding box center [625, 245] width 988 height 147
